Goal: Task Accomplishment & Management: Manage account settings

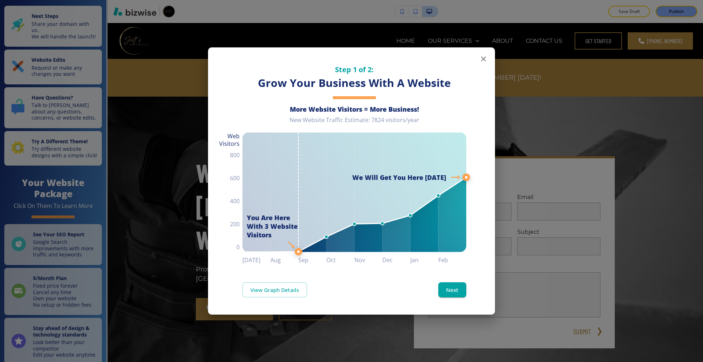
click at [482, 56] on icon "button" at bounding box center [483, 59] width 9 height 9
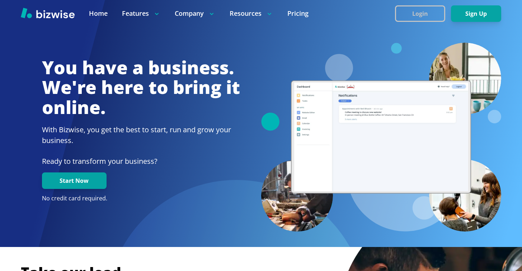
click at [421, 13] on button "Login" at bounding box center [420, 13] width 50 height 17
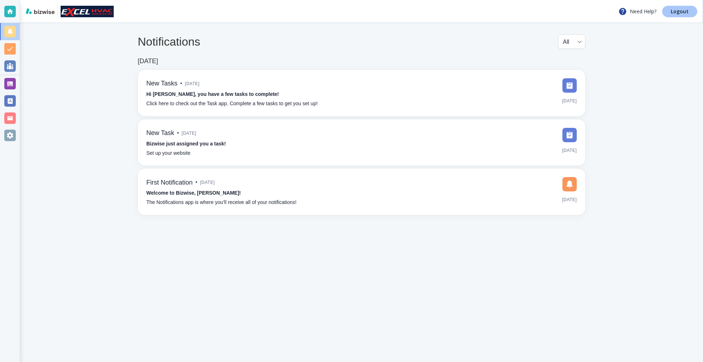
click at [678, 11] on p "Logout" at bounding box center [680, 11] width 18 height 5
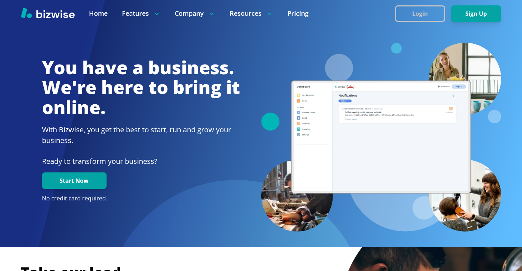
click at [415, 13] on button "Login" at bounding box center [420, 13] width 50 height 17
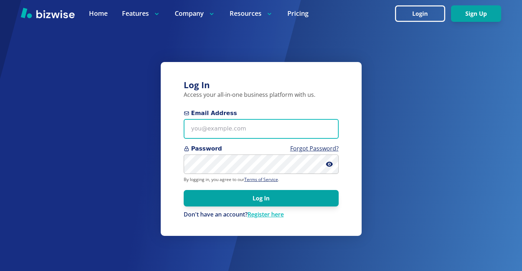
click at [225, 133] on input "Email Address" at bounding box center [261, 129] width 155 height 20
paste input "[EMAIL_ADDRESS][DOMAIN_NAME]"
type input "[EMAIL_ADDRESS][DOMAIN_NAME]"
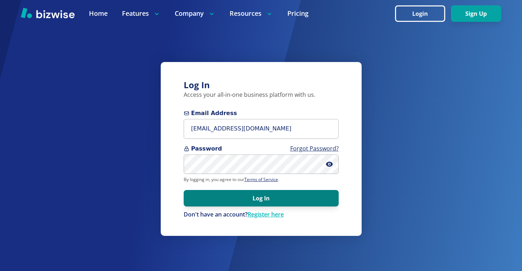
click at [238, 195] on button "Log In" at bounding box center [261, 198] width 155 height 17
